Goal: Entertainment & Leisure: Consume media (video, audio)

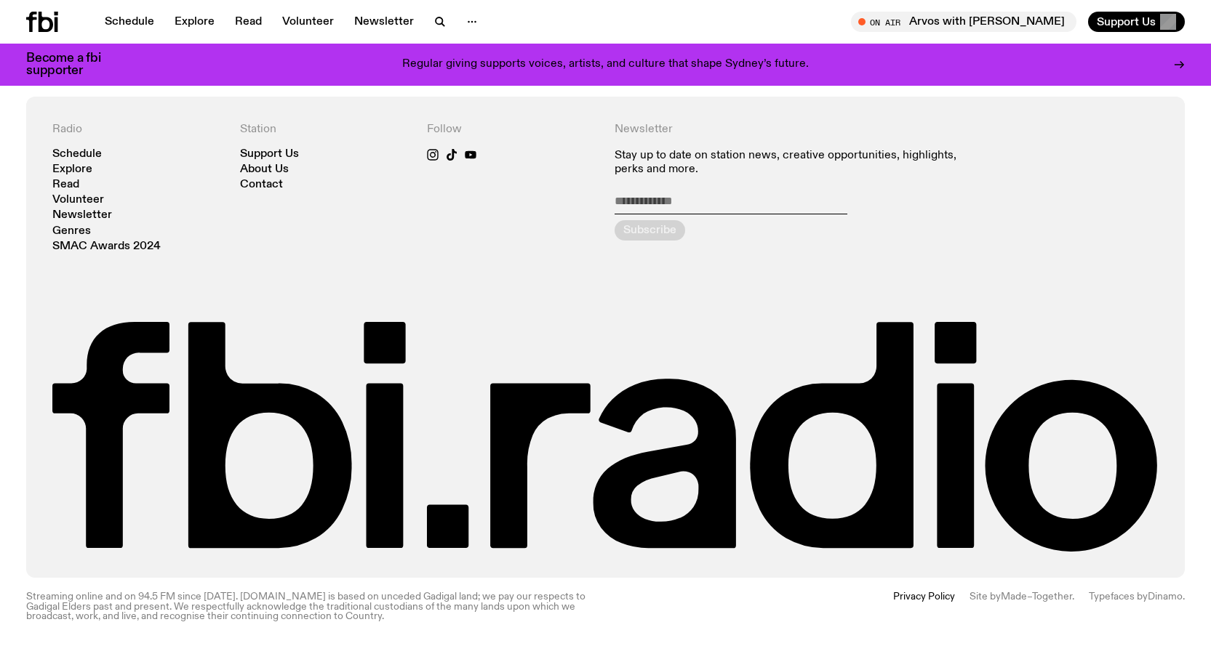
scroll to position [3318, 0]
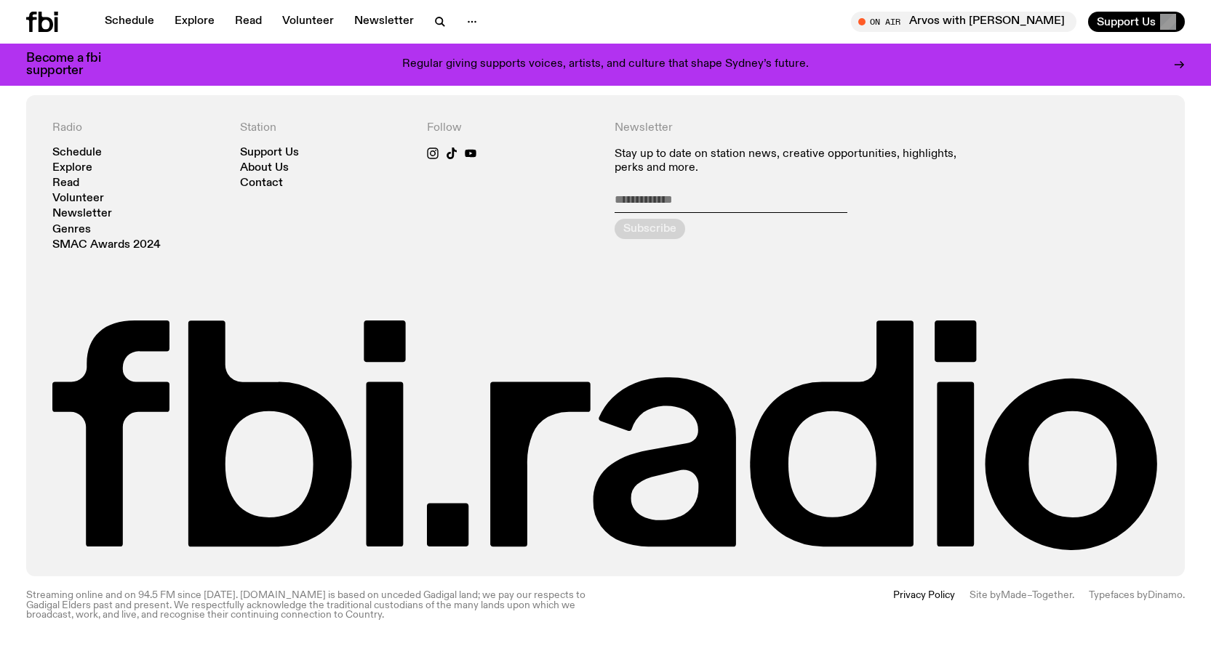
click at [116, 6] on div "Schedule Explore Read Volunteer Newsletter On Air Arvos with [PERSON_NAME] Tune…" at bounding box center [605, 22] width 1211 height 44
click at [121, 15] on link "Schedule" at bounding box center [129, 22] width 67 height 20
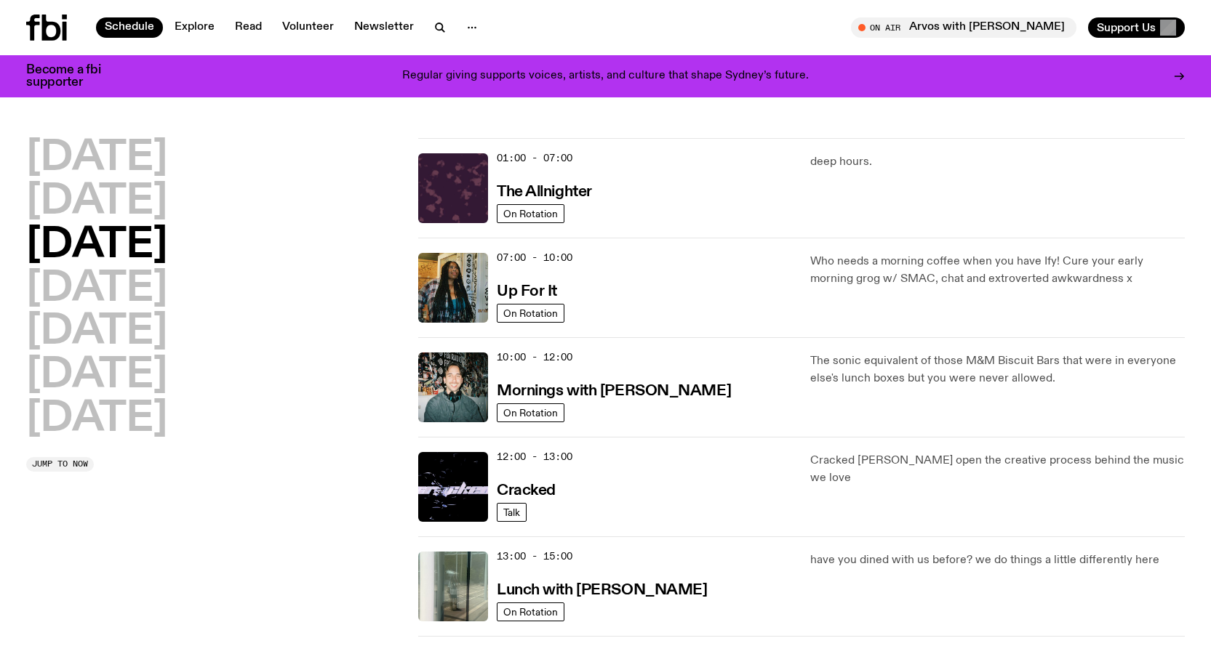
click at [562, 172] on div "01:00 - 07:00 The Allnighter" at bounding box center [645, 188] width 296 height 70
click at [473, 185] on img at bounding box center [453, 188] width 70 height 70
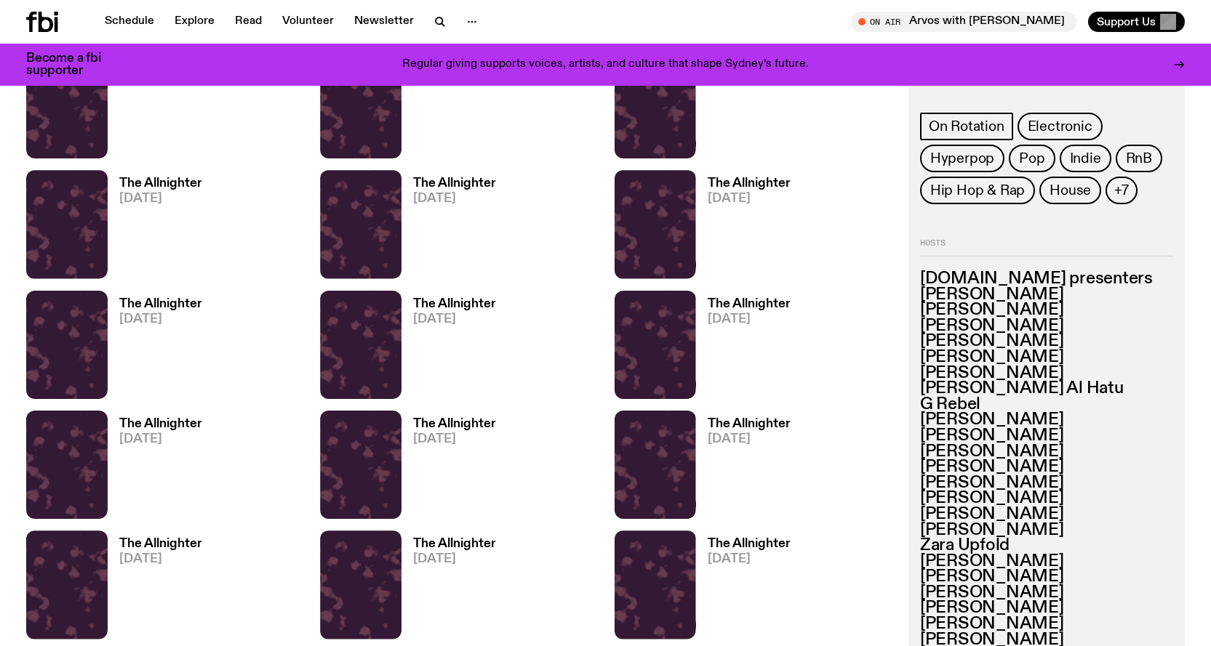
scroll to position [1445, 0]
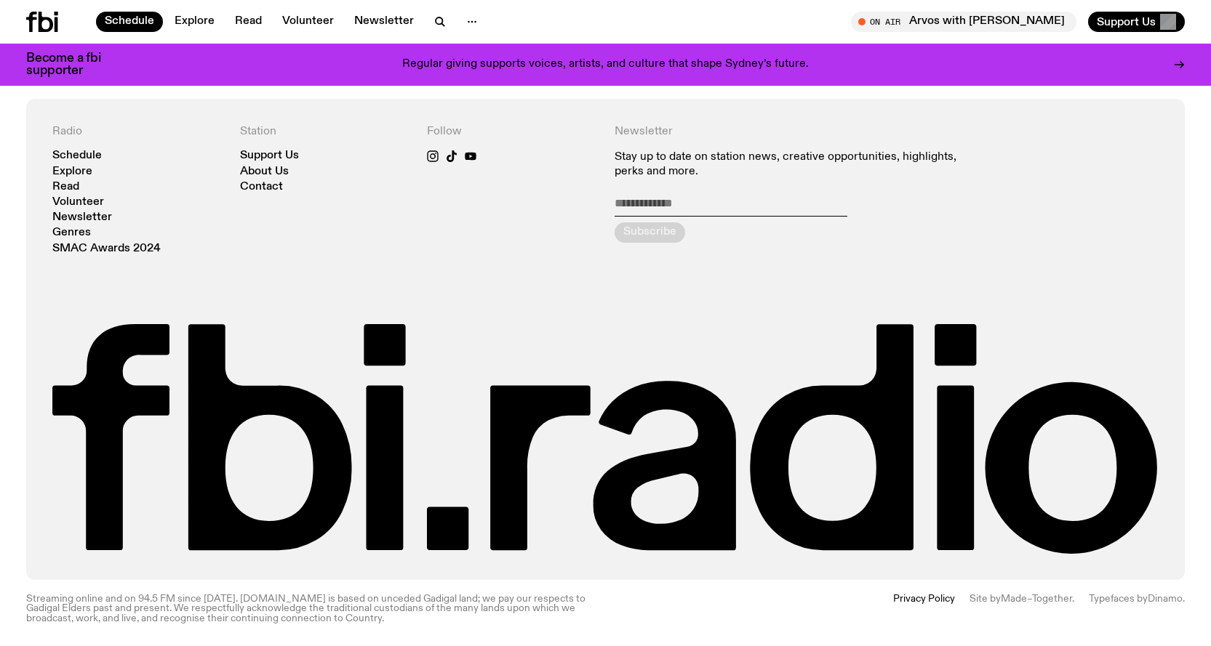
scroll to position [1084, 0]
